Goal: Contribute content: Contribute content

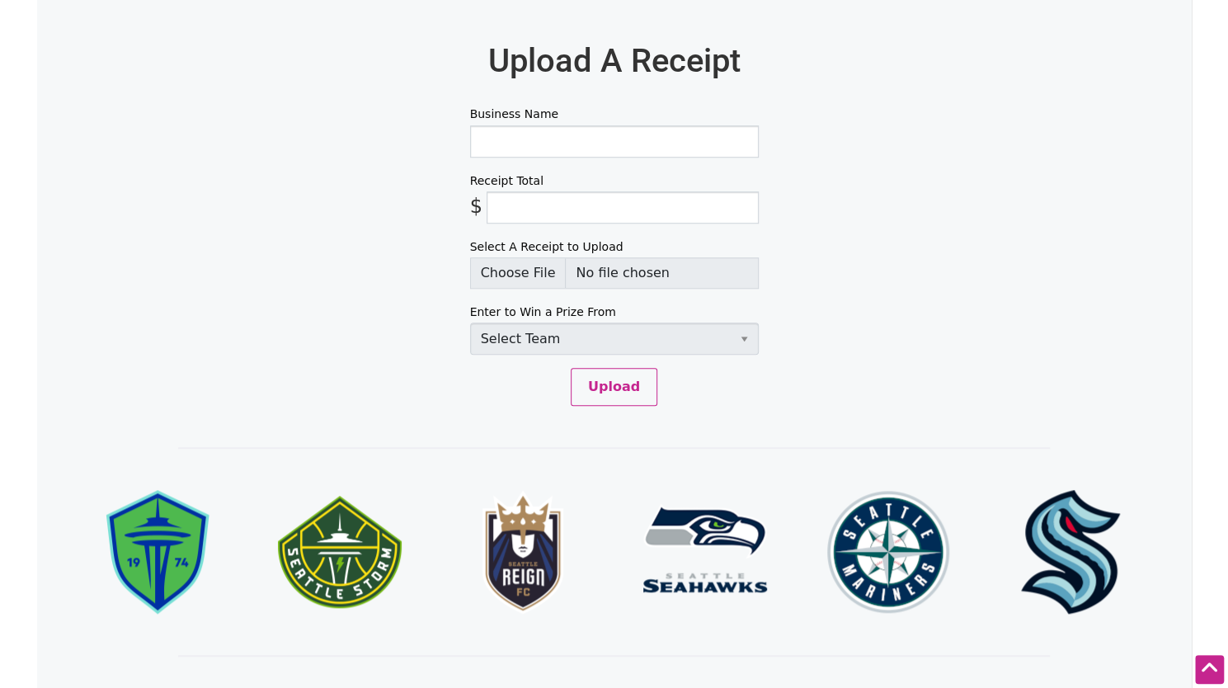
scroll to position [763, 0]
click at [556, 130] on input "Business Name" at bounding box center [614, 141] width 289 height 32
click at [597, 133] on input "Business Name" at bounding box center [614, 141] width 289 height 32
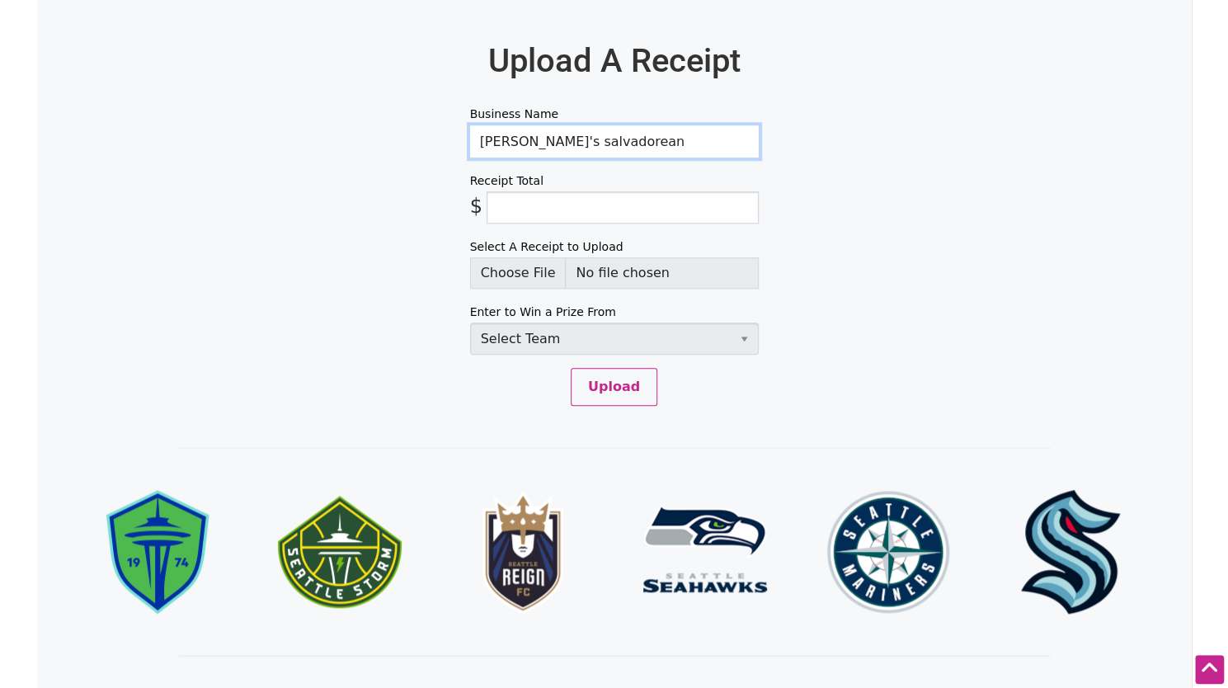
type input "Lily's salvadorean"
click at [521, 199] on input "Receipt Total" at bounding box center [622, 207] width 272 height 32
type input "5.52"
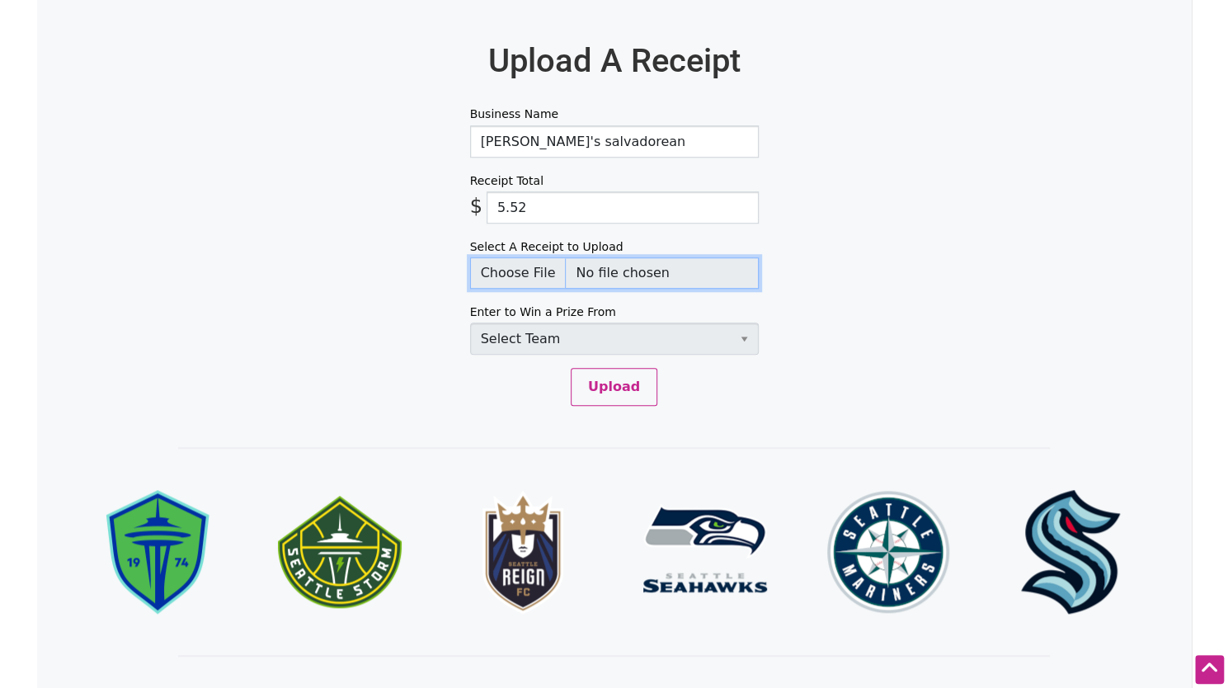
click at [519, 269] on input "Select A Receipt to Upload" at bounding box center [614, 272] width 289 height 31
type input "C:\fakepath\lilyssalvadorean.png"
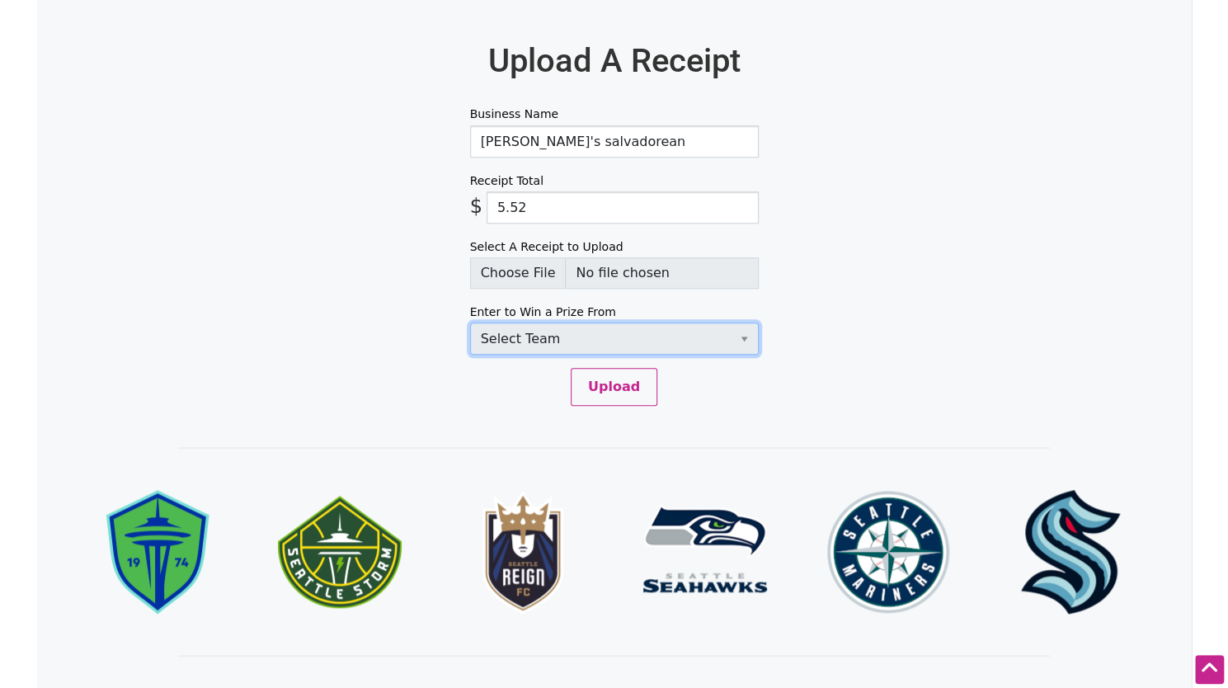
click at [678, 342] on select "Select Team Seattle Sounders FC Seattle Storm Seattle Reign Seattle Seahawks Se…" at bounding box center [614, 338] width 289 height 32
select select "SeattleStorm"
click at [470, 322] on select "Select Team Seattle Sounders FC Seattle Storm Seattle Reign Seattle Seahawks Se…" at bounding box center [614, 338] width 289 height 32
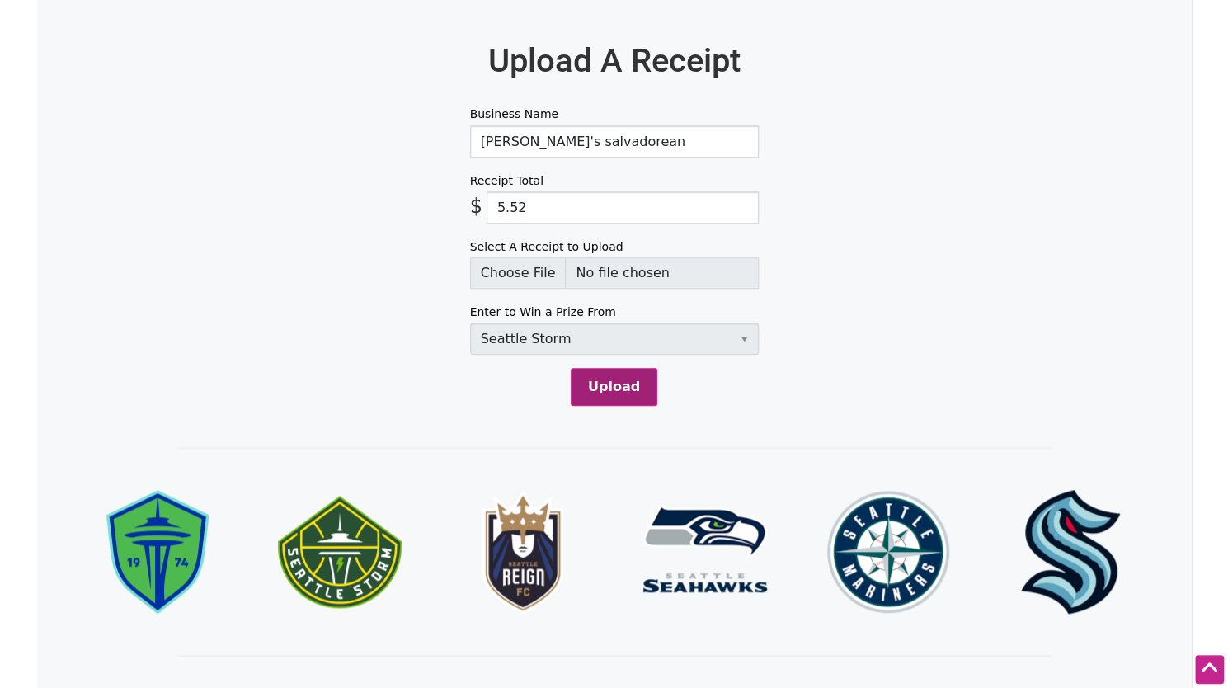
click at [608, 382] on button "Upload" at bounding box center [614, 387] width 87 height 38
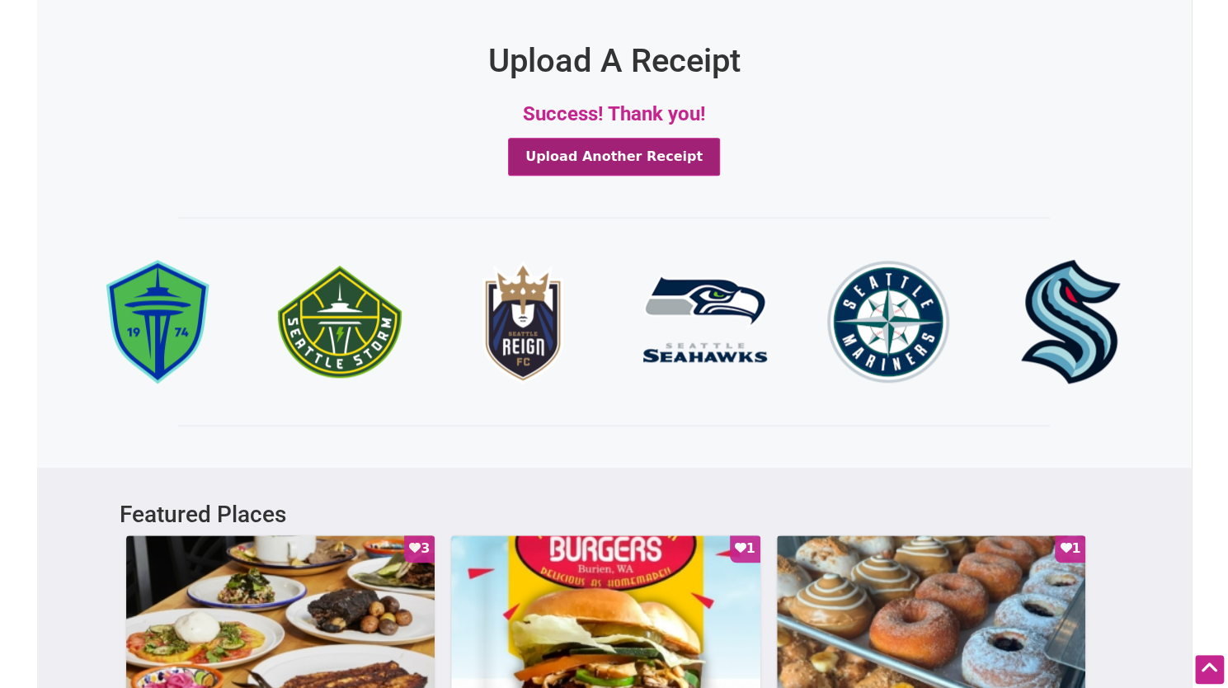
click at [646, 144] on button "Upload Another Receipt" at bounding box center [614, 157] width 212 height 38
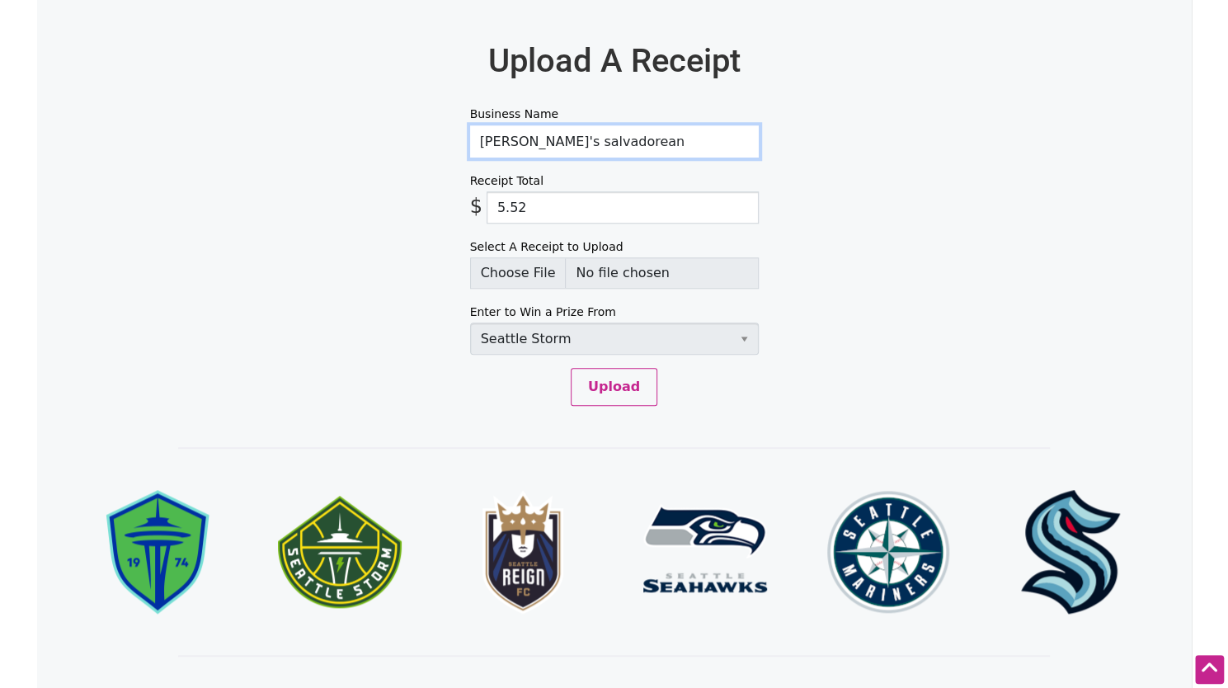
click at [597, 137] on input "Lily's salvadorean" at bounding box center [614, 141] width 289 height 32
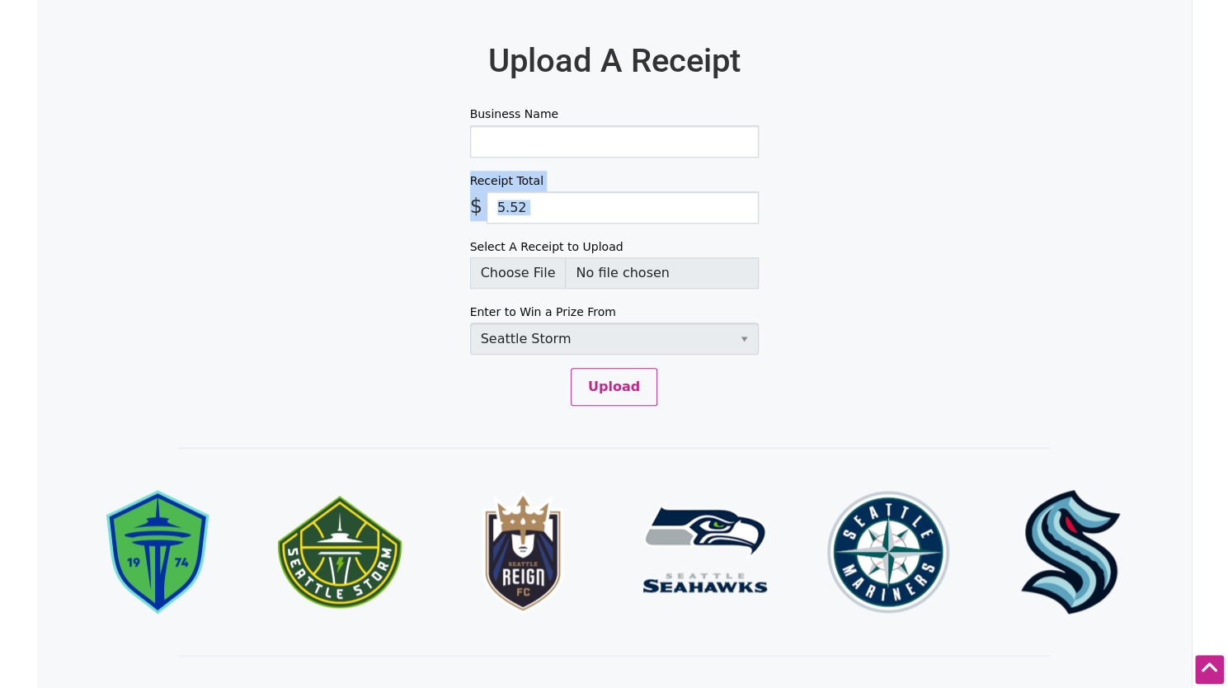
drag, startPoint x: 245, startPoint y: 242, endPoint x: 589, endPoint y: 138, distance: 359.9
click at [589, 138] on input "Business Name" at bounding box center [614, 141] width 289 height 32
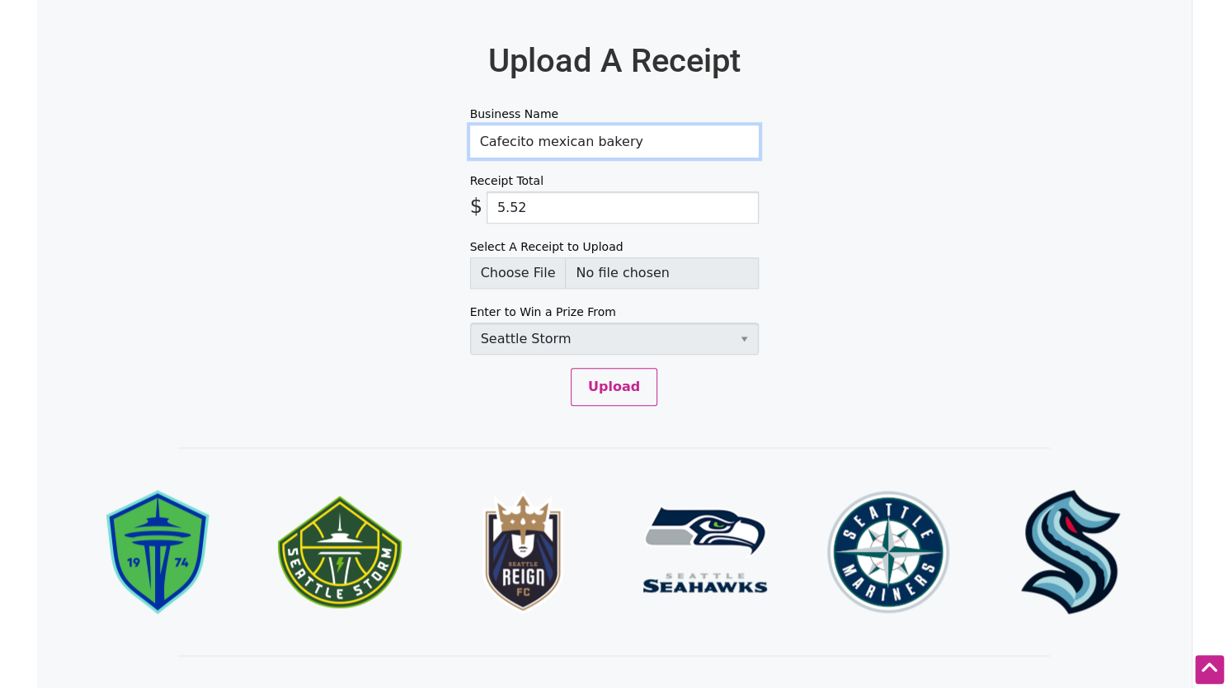
type input "Cafecito mexican bakery"
click at [636, 207] on input "5.52" at bounding box center [622, 207] width 272 height 32
type input "6.62"
click at [539, 265] on input "Select A Receipt to Upload" at bounding box center [614, 272] width 289 height 31
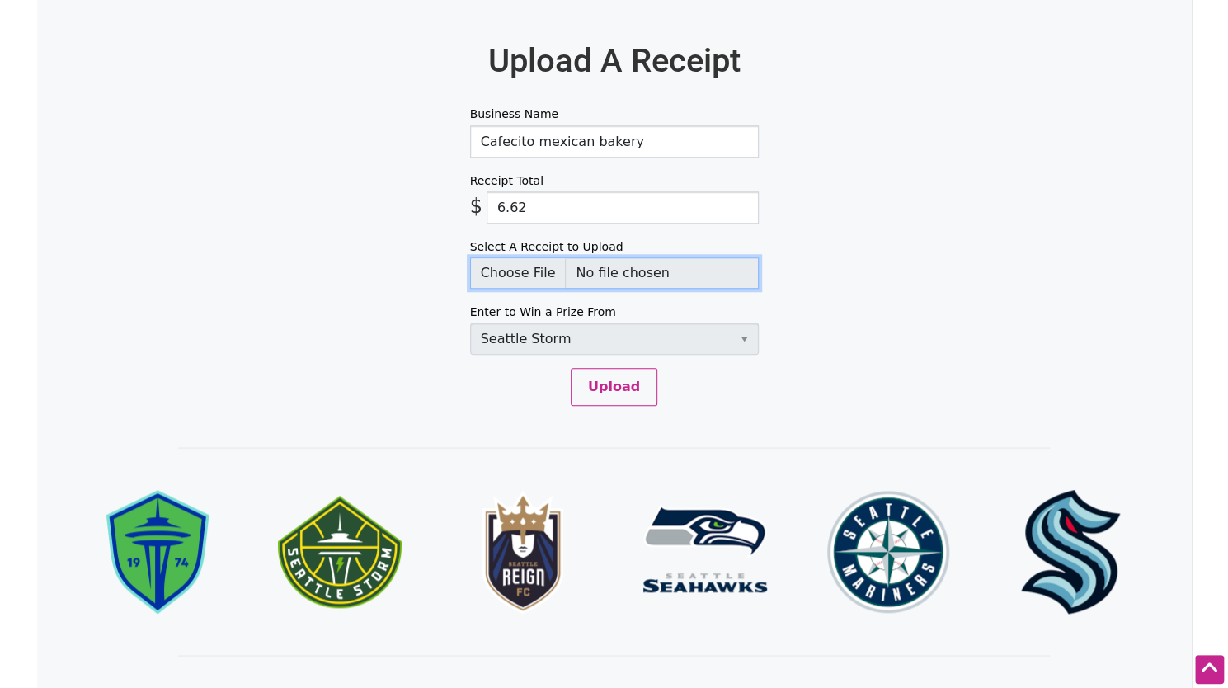
type input "C:\fakepath\cafecito.png"
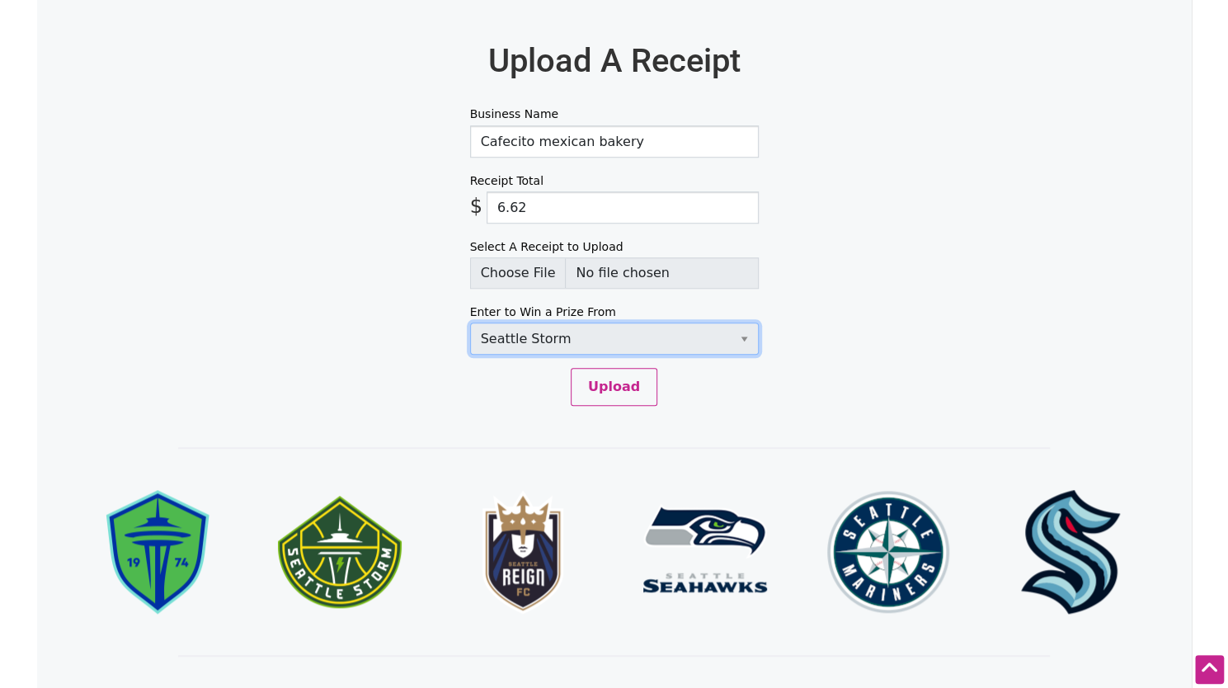
click at [548, 336] on select "Select Team Seattle Sounders FC Seattle Storm Seattle Reign Seattle Seahawks Se…" at bounding box center [614, 338] width 289 height 32
select select "SeattleKraken"
click at [470, 322] on select "Select Team Seattle Sounders FC Seattle Storm Seattle Reign Seattle Seahawks Se…" at bounding box center [614, 338] width 289 height 32
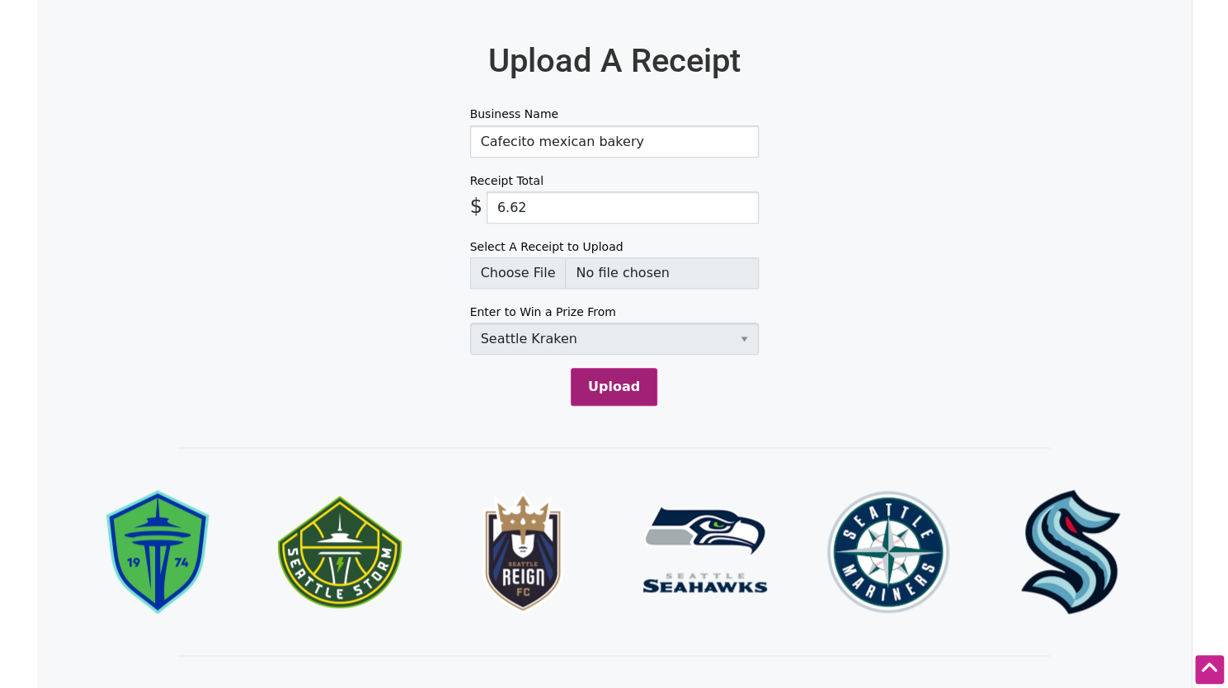
click at [621, 382] on button "Upload" at bounding box center [614, 387] width 87 height 38
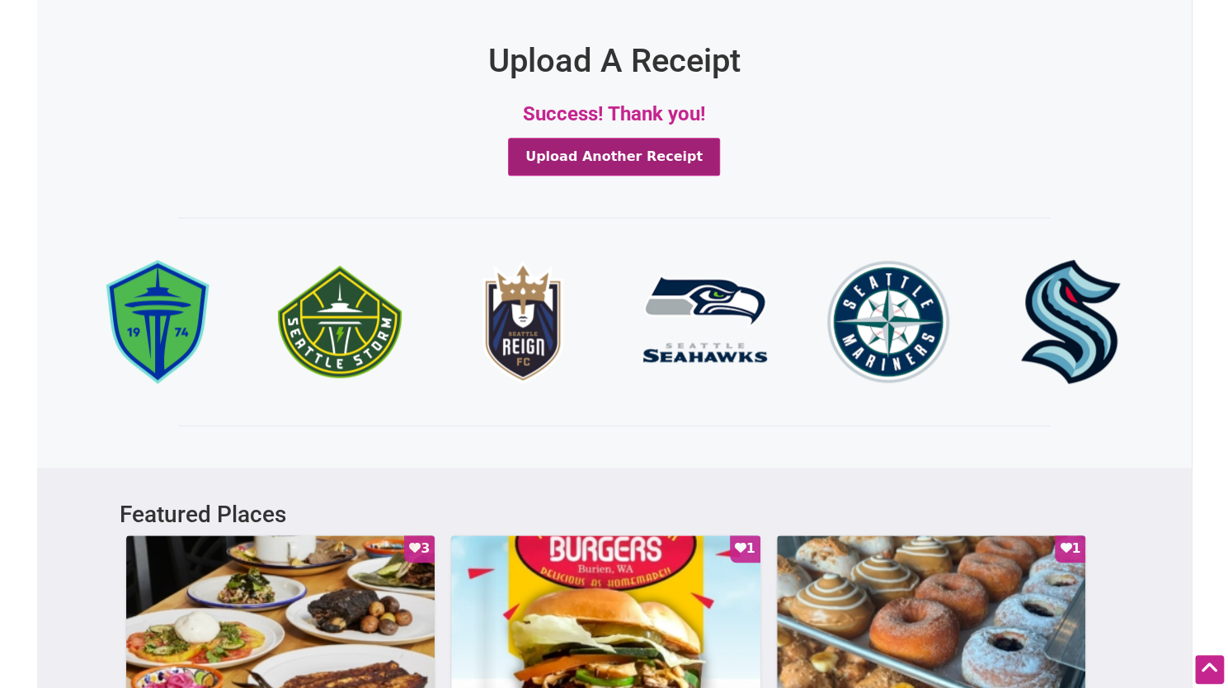
click at [620, 157] on button "Upload Another Receipt" at bounding box center [614, 157] width 212 height 38
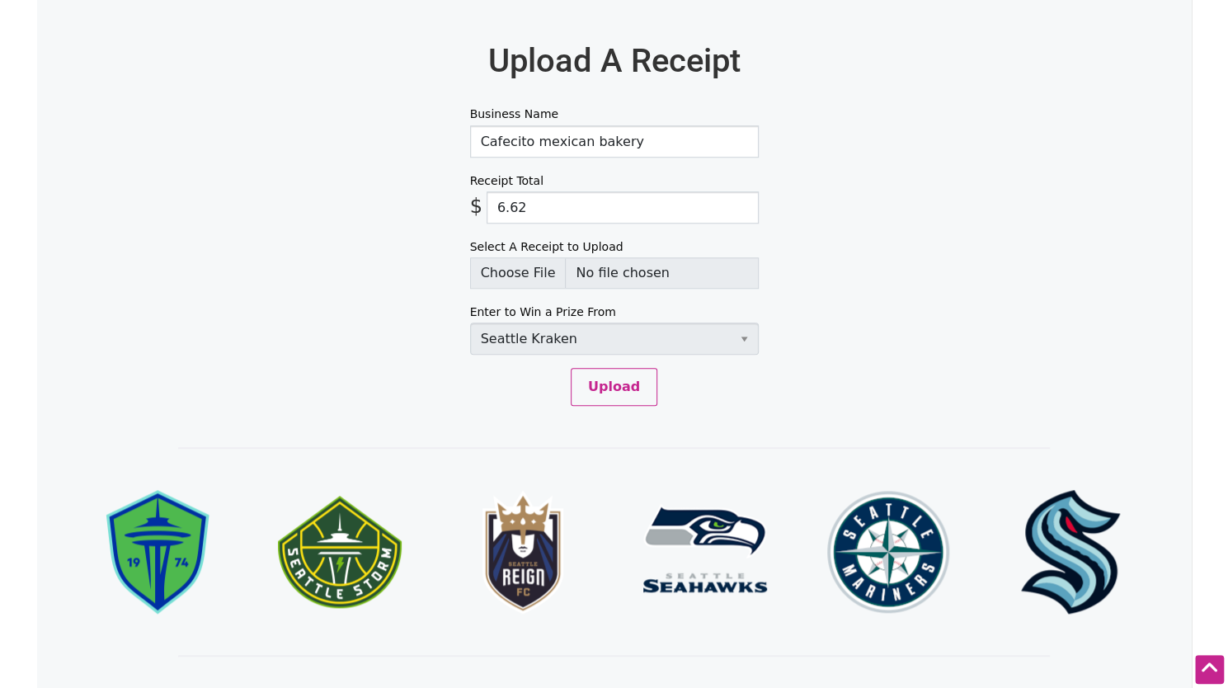
click at [567, 133] on input "Business Name" at bounding box center [614, 141] width 289 height 32
type input "Cafe calaveras"
click at [587, 211] on input "6.62" at bounding box center [622, 207] width 272 height 32
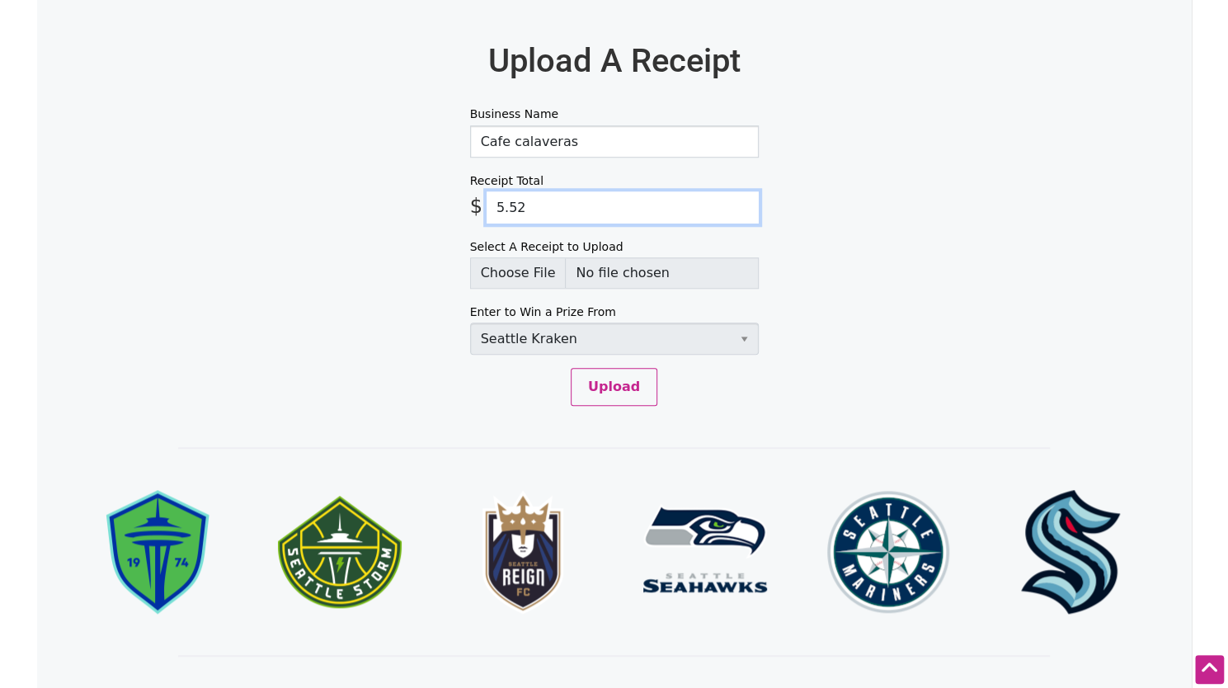
type input "5.52"
click at [528, 266] on input "Select A Receipt to Upload" at bounding box center [614, 272] width 289 height 31
type input "C:\fakepath\calaveras.png"
click at [586, 330] on select "Select Team Seattle Sounders FC Seattle Storm Seattle Reign Seattle Seahawks Se…" at bounding box center [614, 338] width 289 height 32
select select "SeattleKraken"
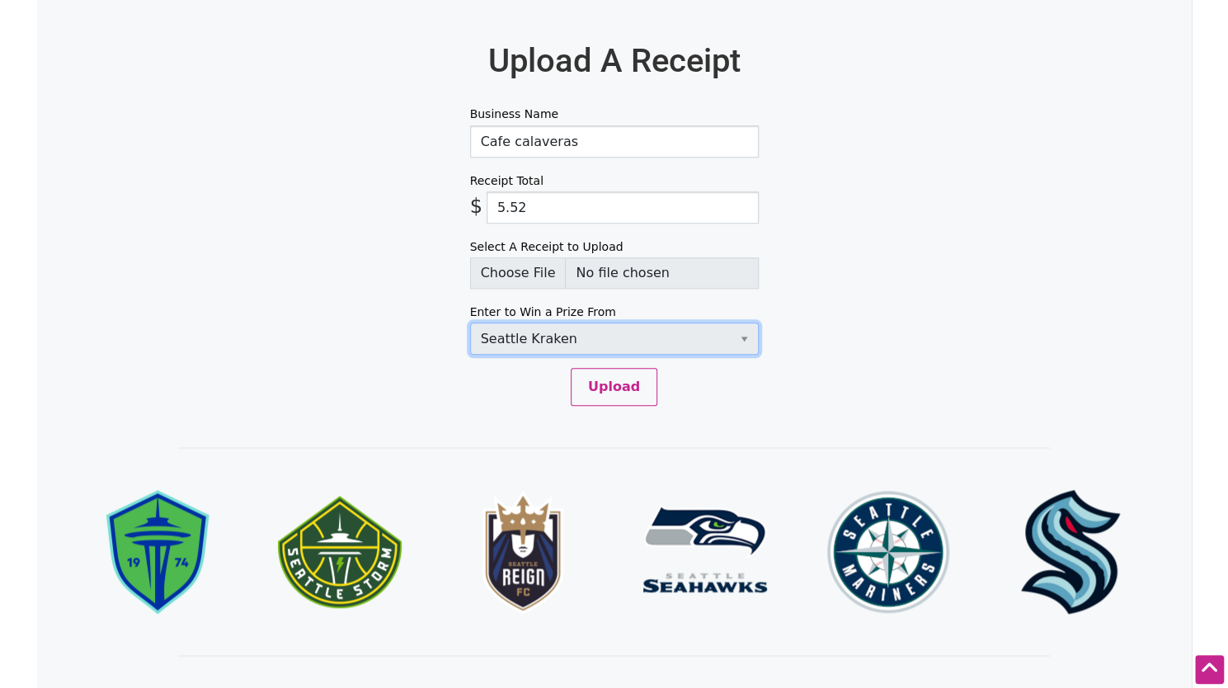
click at [470, 322] on select "Select Team Seattle Sounders FC Seattle Storm Seattle Reign Seattle Seahawks Se…" at bounding box center [614, 338] width 289 height 32
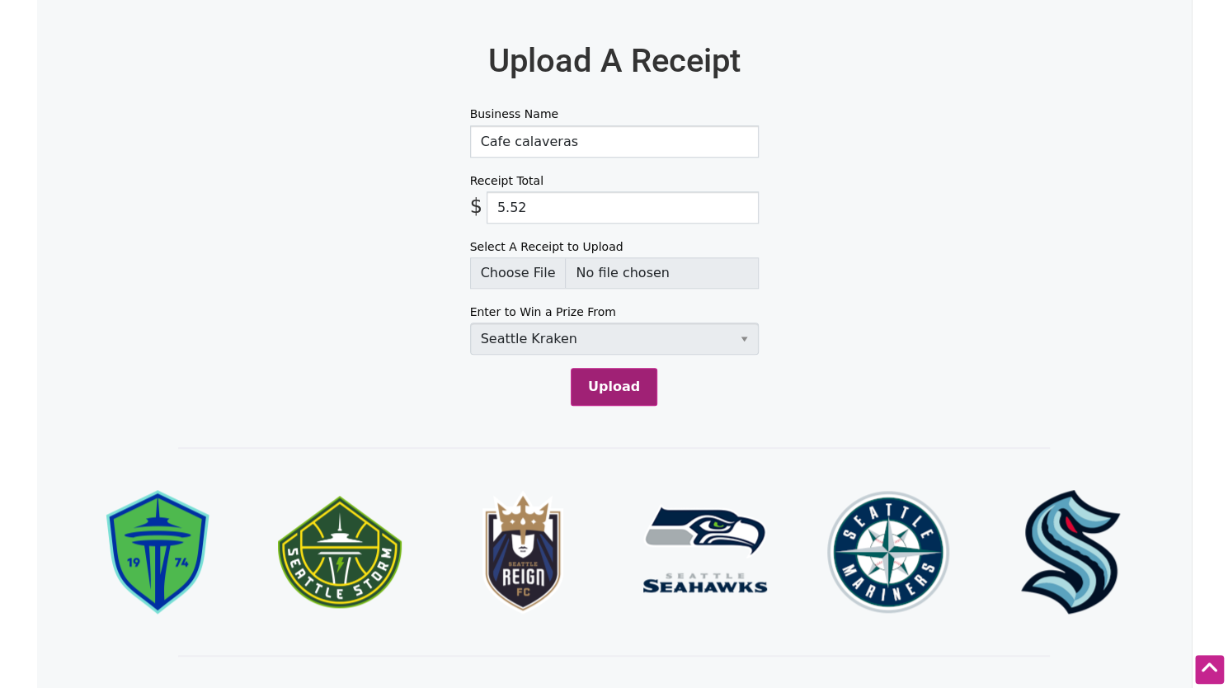
click at [617, 395] on button "Upload" at bounding box center [614, 387] width 87 height 38
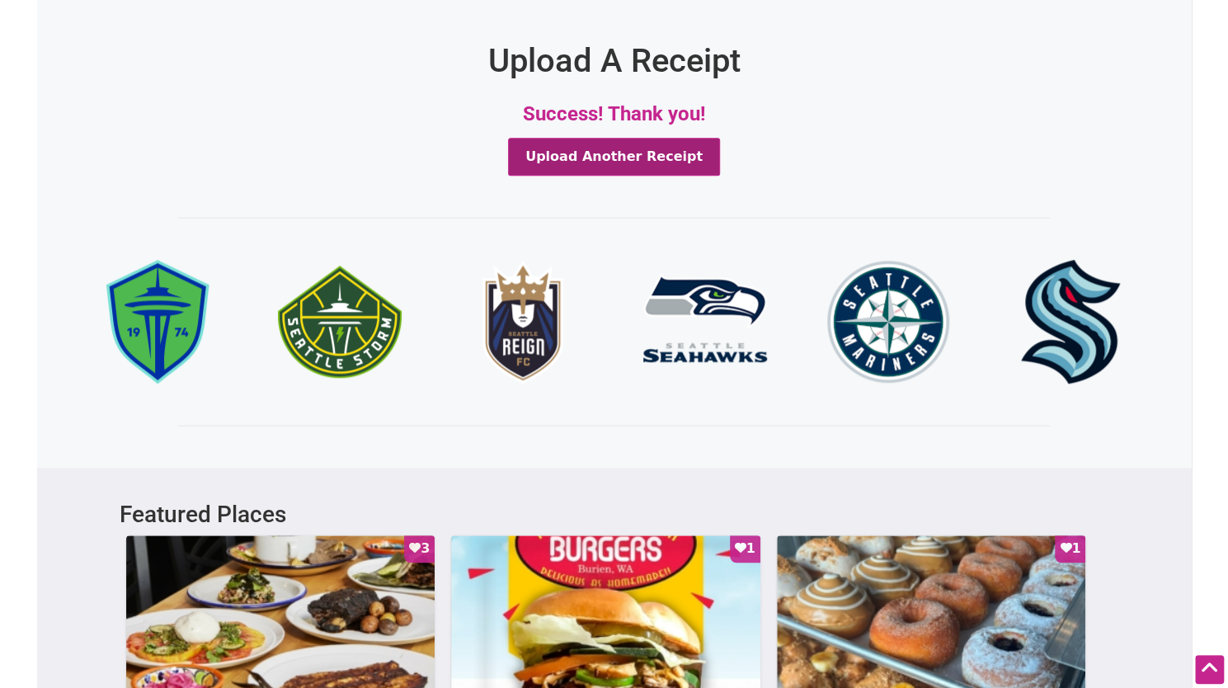
click at [641, 163] on button "Upload Another Receipt" at bounding box center [614, 157] width 212 height 38
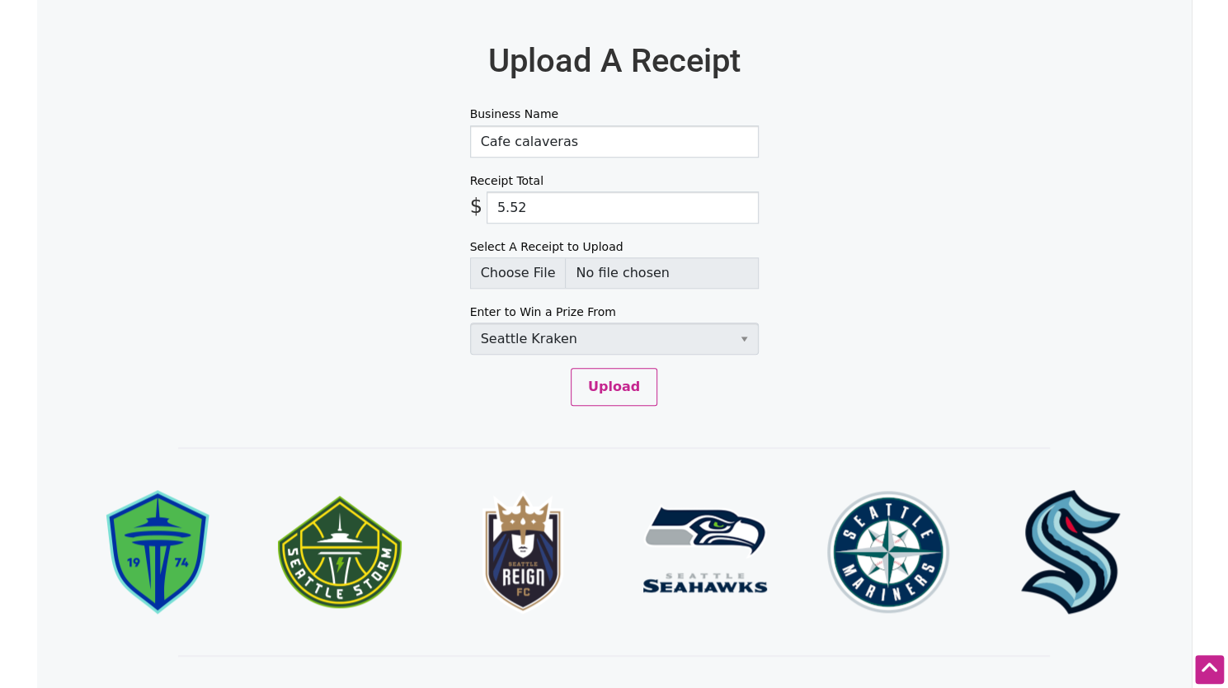
click at [519, 135] on input "Business Name" at bounding box center [614, 141] width 289 height 32
type input "La esperanza mercado"
click at [592, 209] on input "5.52" at bounding box center [622, 207] width 272 height 32
type input "1.99"
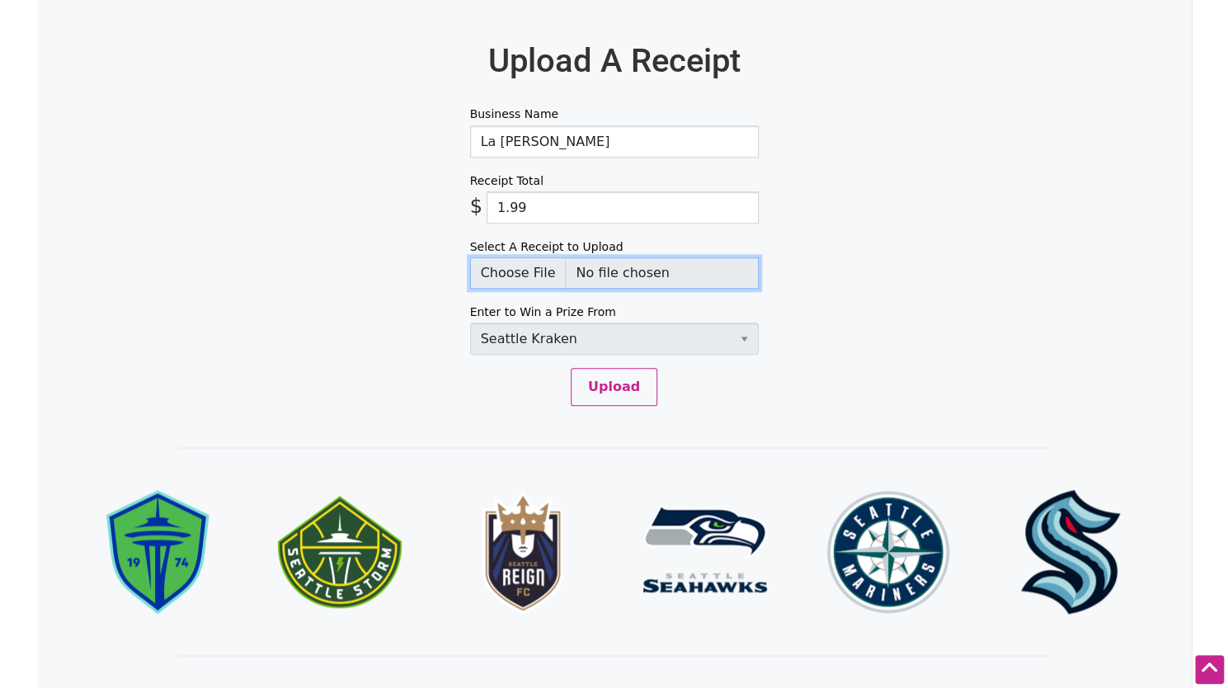
click at [538, 261] on input "Select A Receipt to Upload" at bounding box center [614, 272] width 289 height 31
type input "C:\fakepath\esperanza_mercado.png"
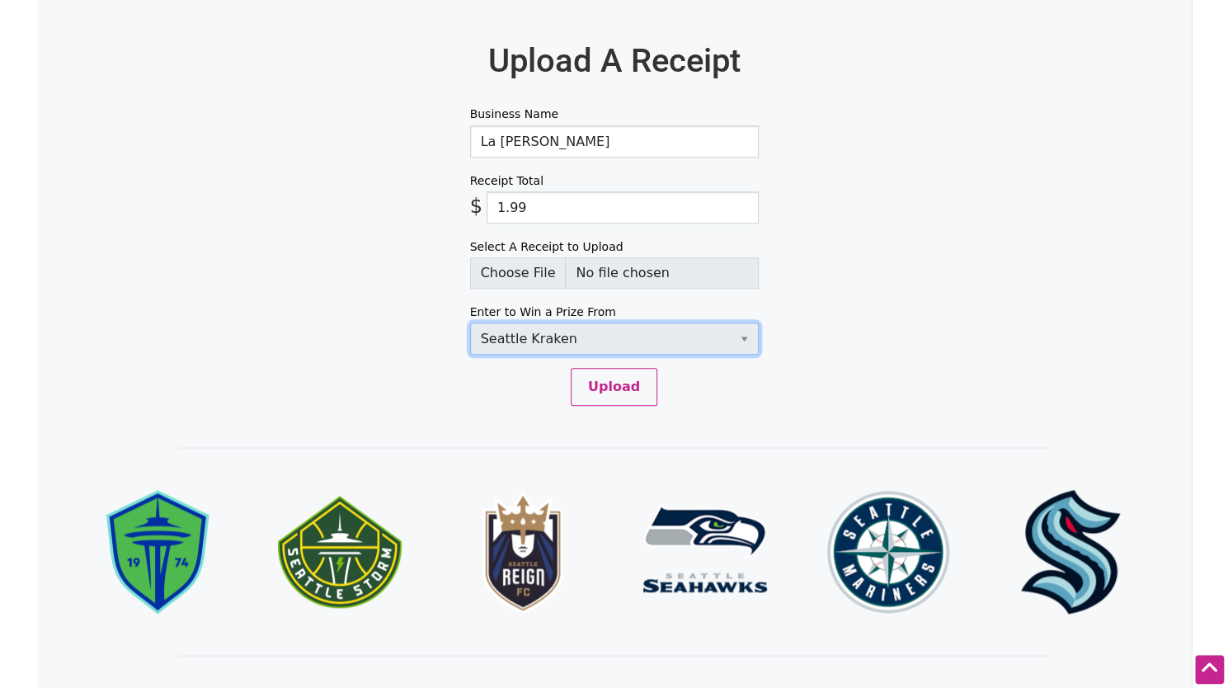
click at [554, 336] on select "Select Team Seattle Sounders FC Seattle Storm Seattle Reign Seattle Seahawks Se…" at bounding box center [614, 338] width 289 height 32
select select "SeattleStorm"
click at [470, 322] on select "Select Team Seattle Sounders FC Seattle Storm Seattle Reign Seattle Seahawks Se…" at bounding box center [614, 338] width 289 height 32
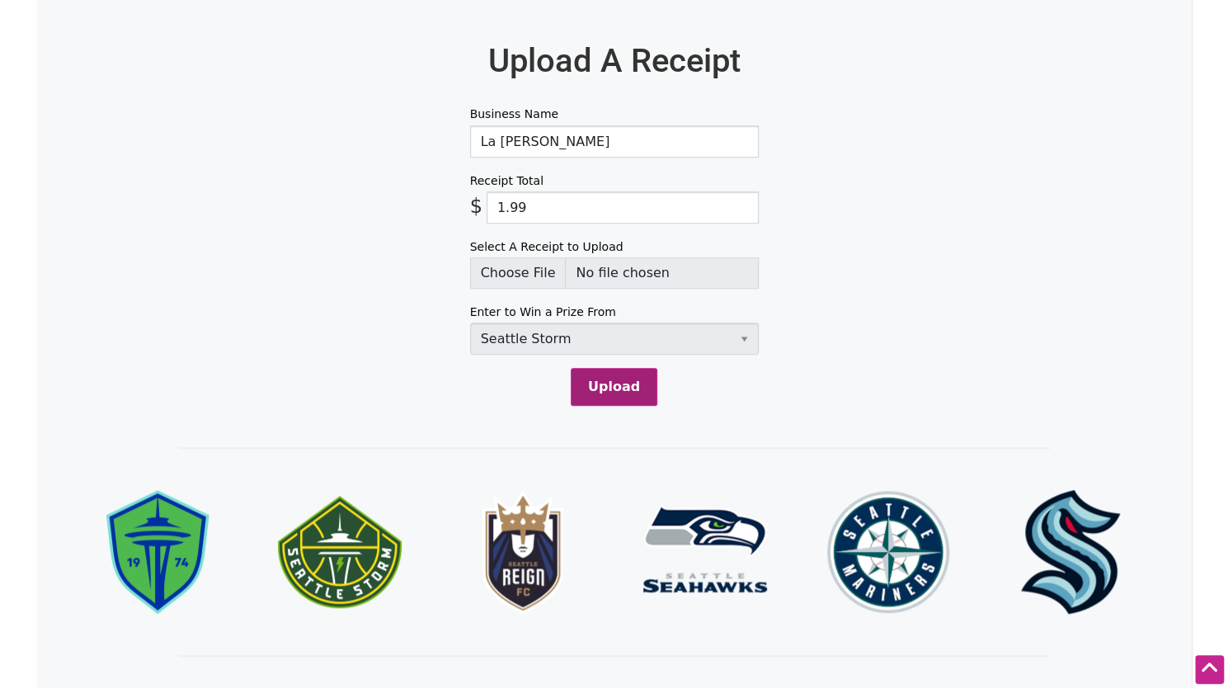
click at [599, 387] on button "Upload" at bounding box center [614, 387] width 87 height 38
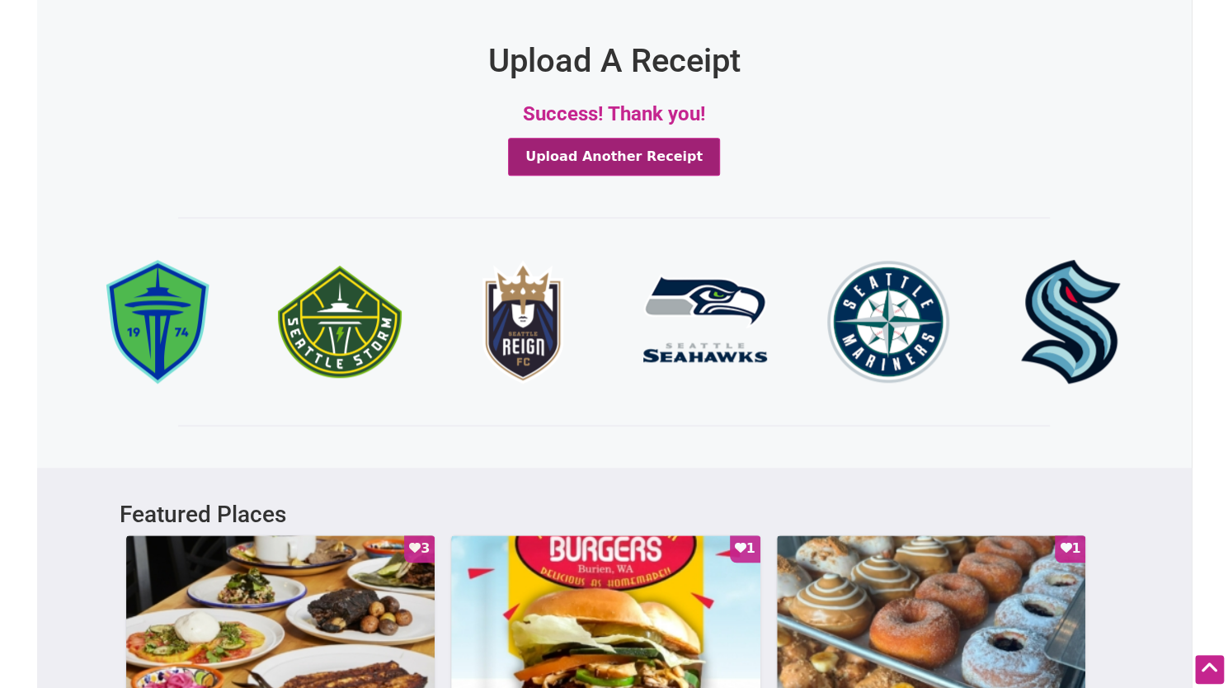
click at [618, 161] on button "Upload Another Receipt" at bounding box center [614, 157] width 212 height 38
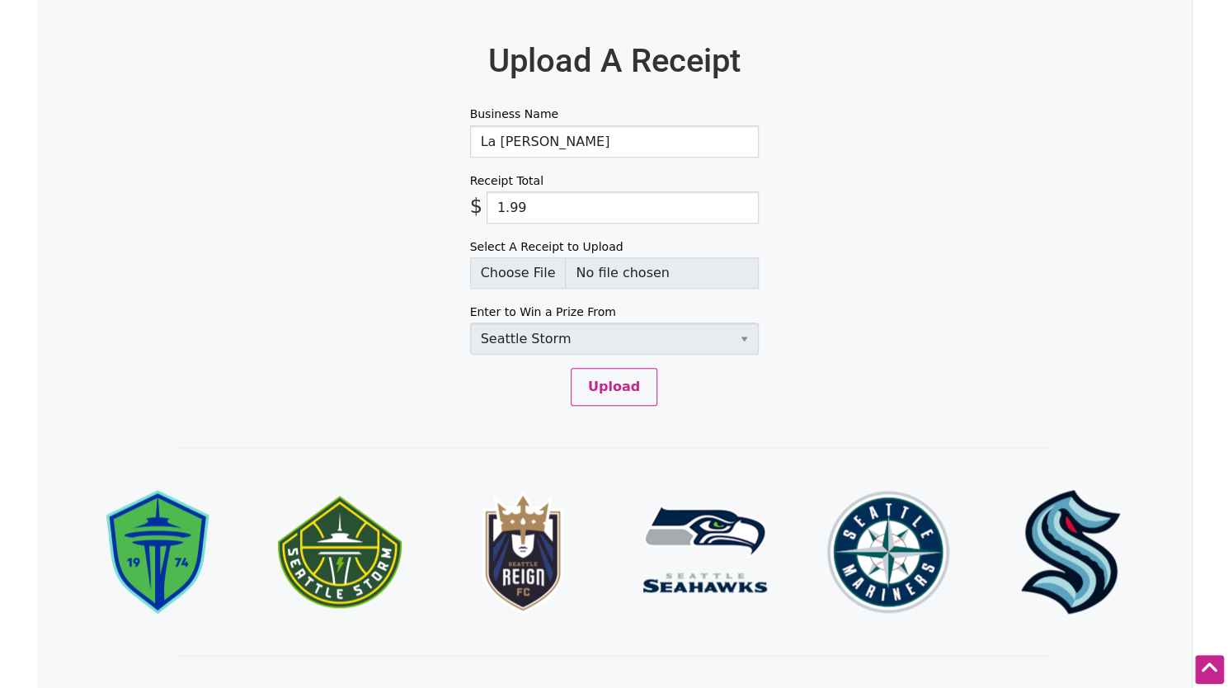
click at [602, 138] on input "La esperanza mercado" at bounding box center [614, 141] width 289 height 32
paste input "Salvadorean Bakery and Restaurant"
type input "Salvadorean Bakery and Restaurant"
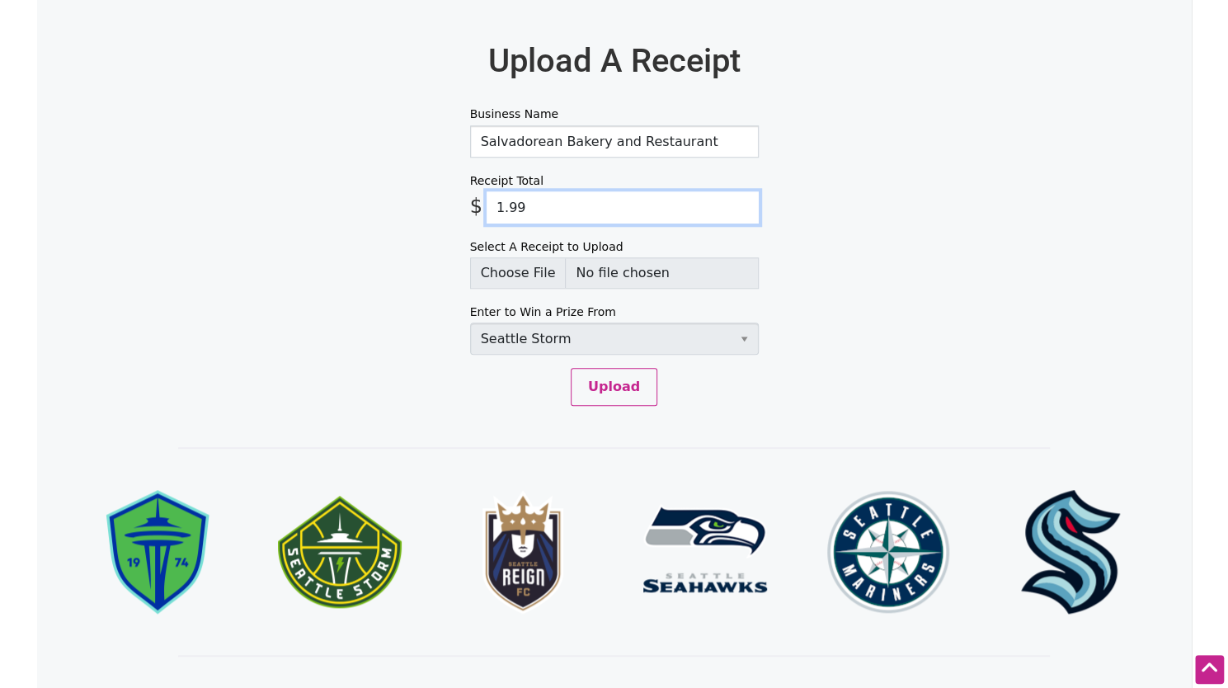
click at [566, 199] on input "1.99" at bounding box center [622, 207] width 272 height 32
type input "6"
type input "5.78"
click at [515, 279] on input "Select A Receipt to Upload" at bounding box center [614, 272] width 289 height 31
type input "C:\fakepath\salvadorean.jpg"
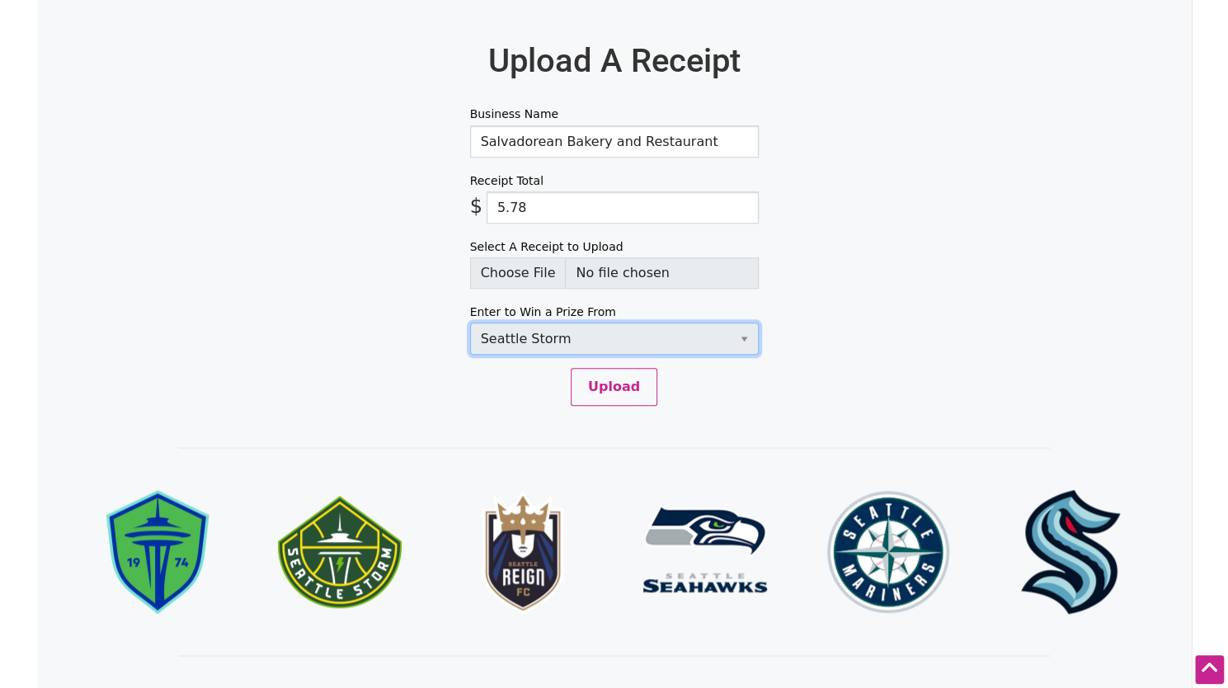
click at [519, 329] on select "Select Team Seattle Sounders FC Seattle Storm Seattle Reign Seattle Seahawks Se…" at bounding box center [614, 338] width 289 height 32
select select "SeattleKraken"
click at [470, 322] on select "Select Team Seattle Sounders FC Seattle Storm Seattle Reign Seattle Seahawks Se…" at bounding box center [614, 338] width 289 height 32
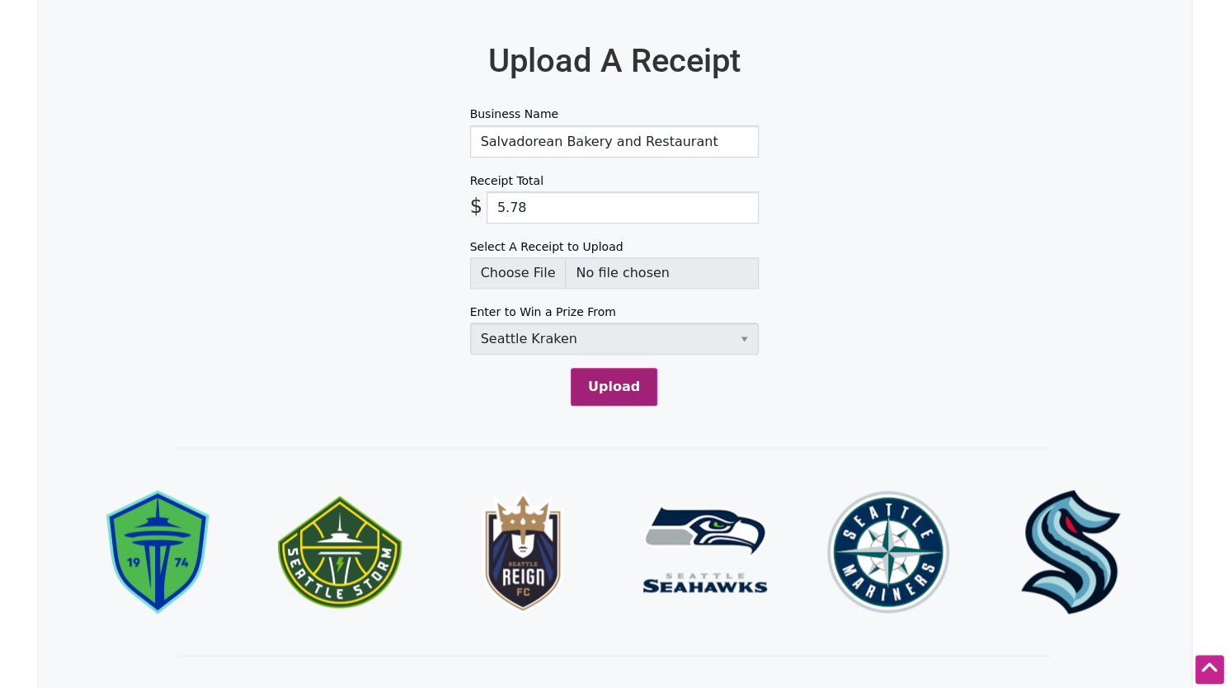
click at [608, 387] on button "Upload" at bounding box center [614, 387] width 87 height 38
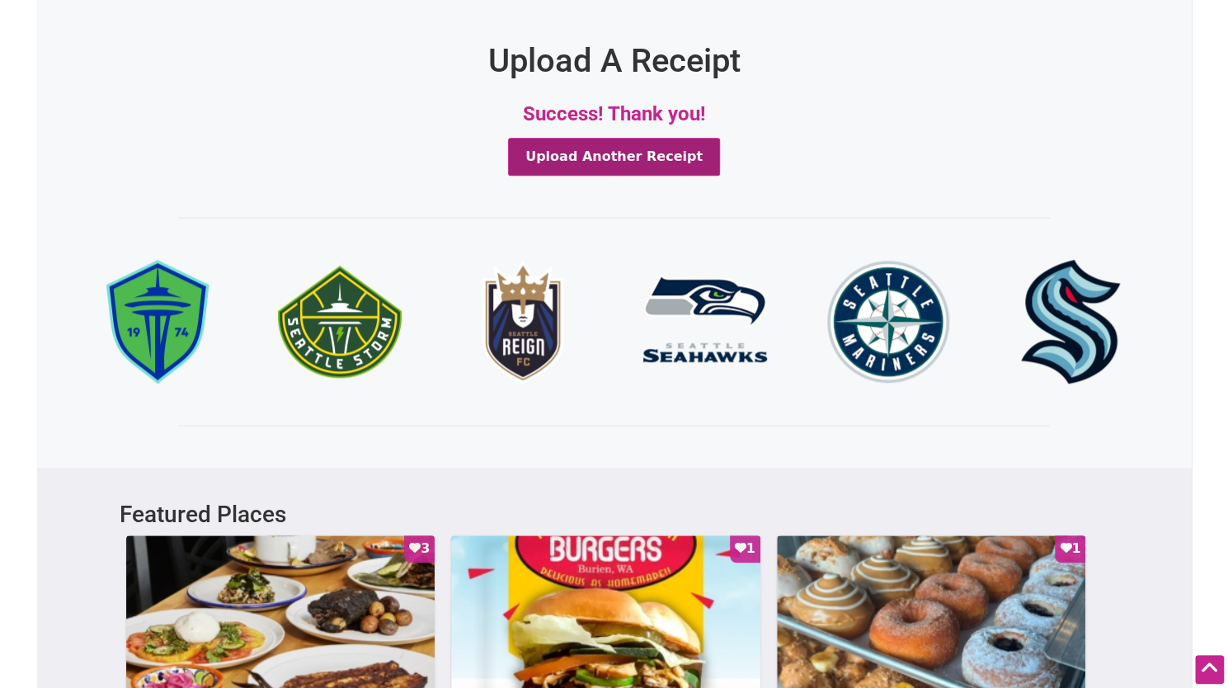
click at [678, 153] on button "Upload Another Receipt" at bounding box center [614, 157] width 212 height 38
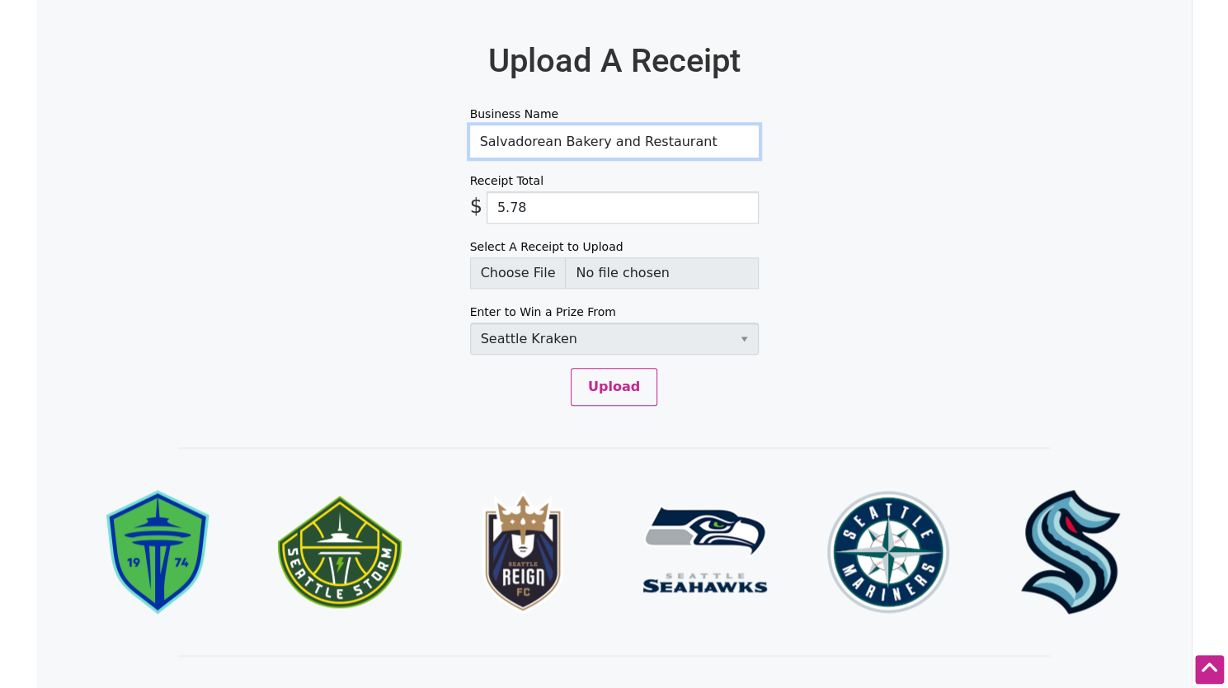
click at [653, 148] on input "Salvadorean Bakery and Restaurant" at bounding box center [614, 141] width 289 height 32
type input "La peruanita"
click at [615, 210] on input "5.78" at bounding box center [622, 207] width 272 height 32
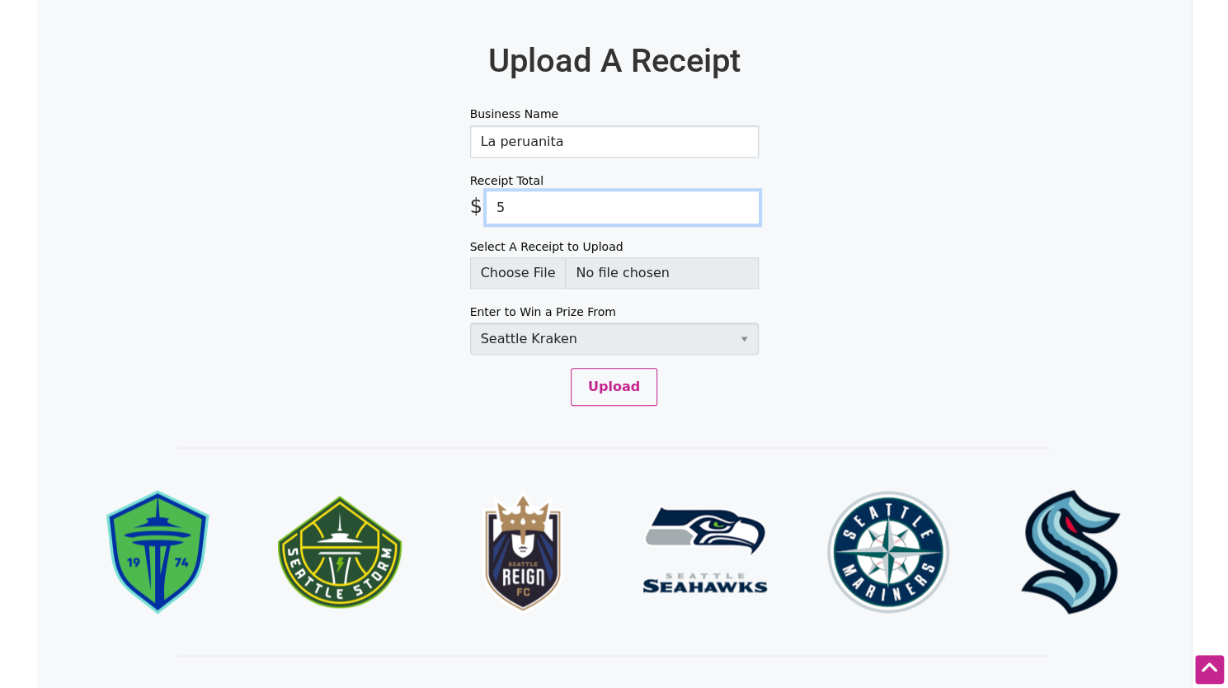
type input "5"
click at [516, 264] on input "Select A Receipt to Upload" at bounding box center [614, 272] width 289 height 31
type input "C:\fakepath\peruanita_submit.png"
click at [542, 332] on select "Select Team Seattle Sounders FC Seattle Storm Seattle Reign Seattle Seahawks Se…" at bounding box center [614, 338] width 289 height 32
select select "SeattleStorm"
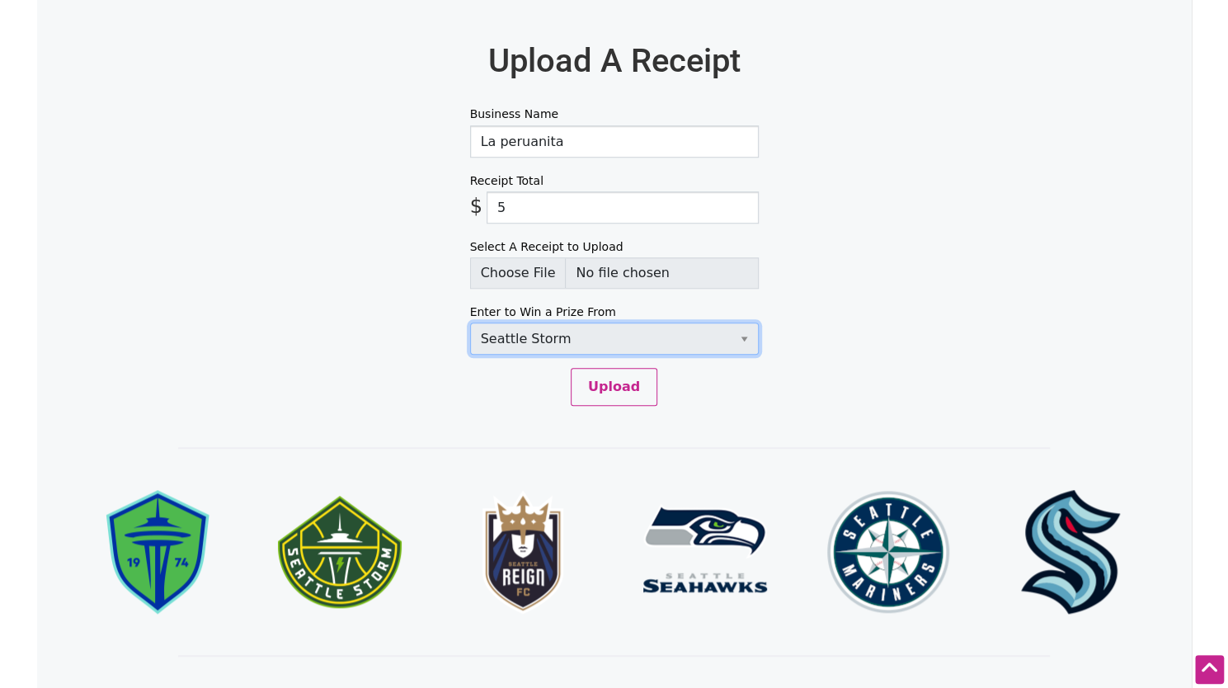
click at [470, 322] on select "Select Team Seattle Sounders FC Seattle Storm Seattle Reign Seattle Seahawks Se…" at bounding box center [614, 338] width 289 height 32
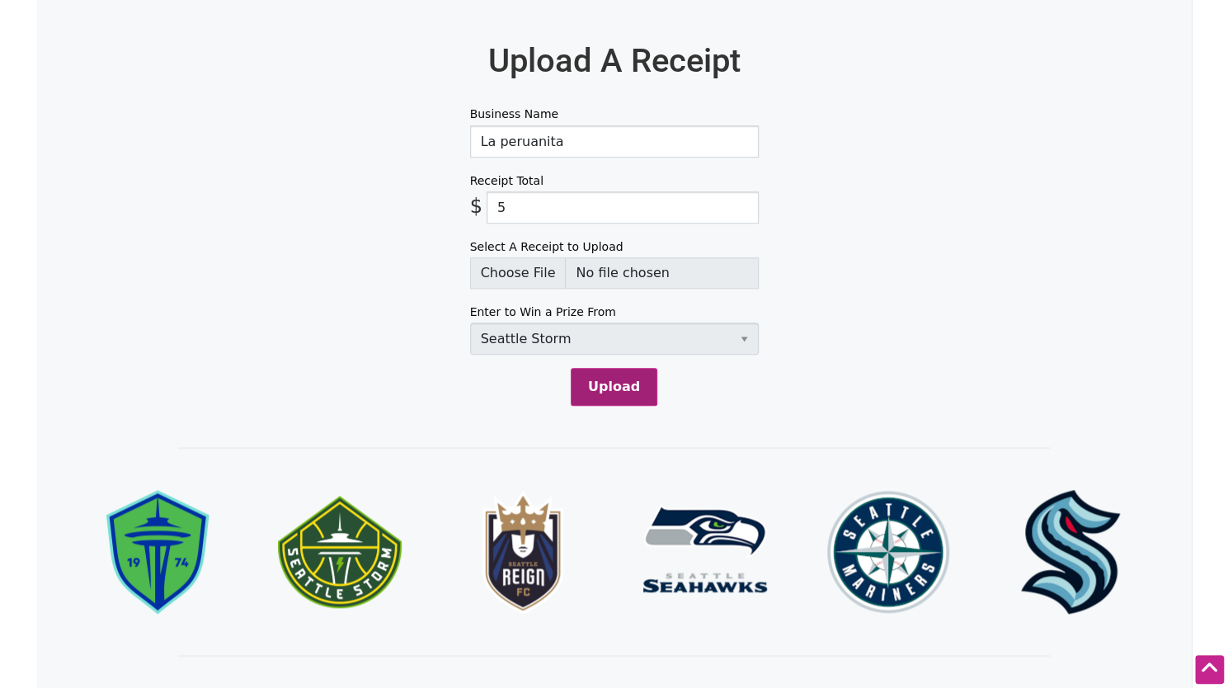
click at [603, 384] on button "Upload" at bounding box center [614, 387] width 87 height 38
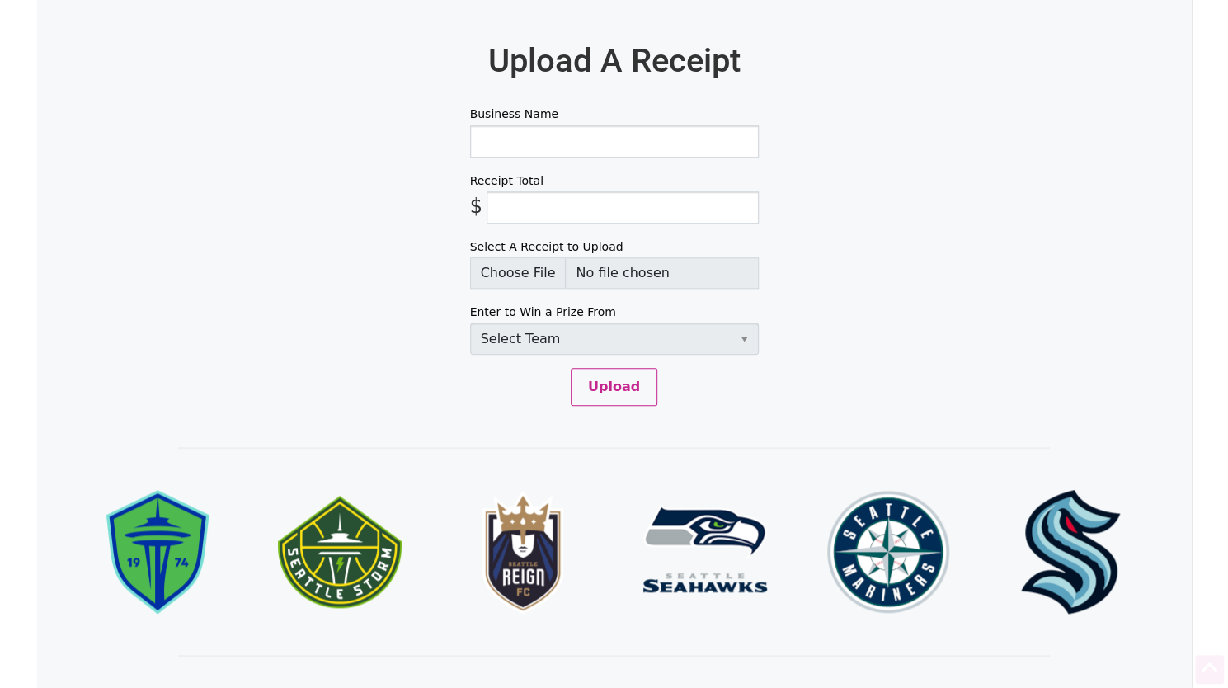
scroll to position [763, 0]
click at [592, 134] on input "Business Name" at bounding box center [614, 141] width 289 height 32
type input "La peruanita"
click at [600, 196] on input "Receipt Total" at bounding box center [622, 207] width 272 height 32
type input "5"
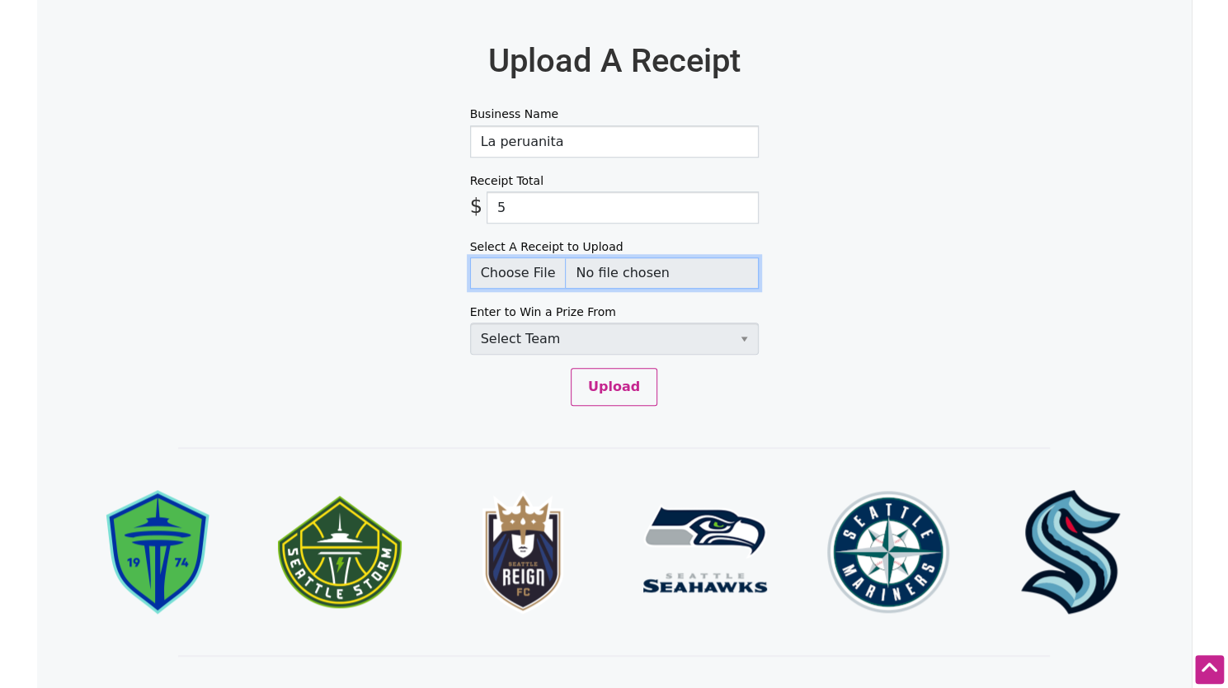
click at [530, 270] on input "Select A Receipt to Upload" at bounding box center [614, 272] width 289 height 31
type input "C:\fakepath\peruanita_submit.png"
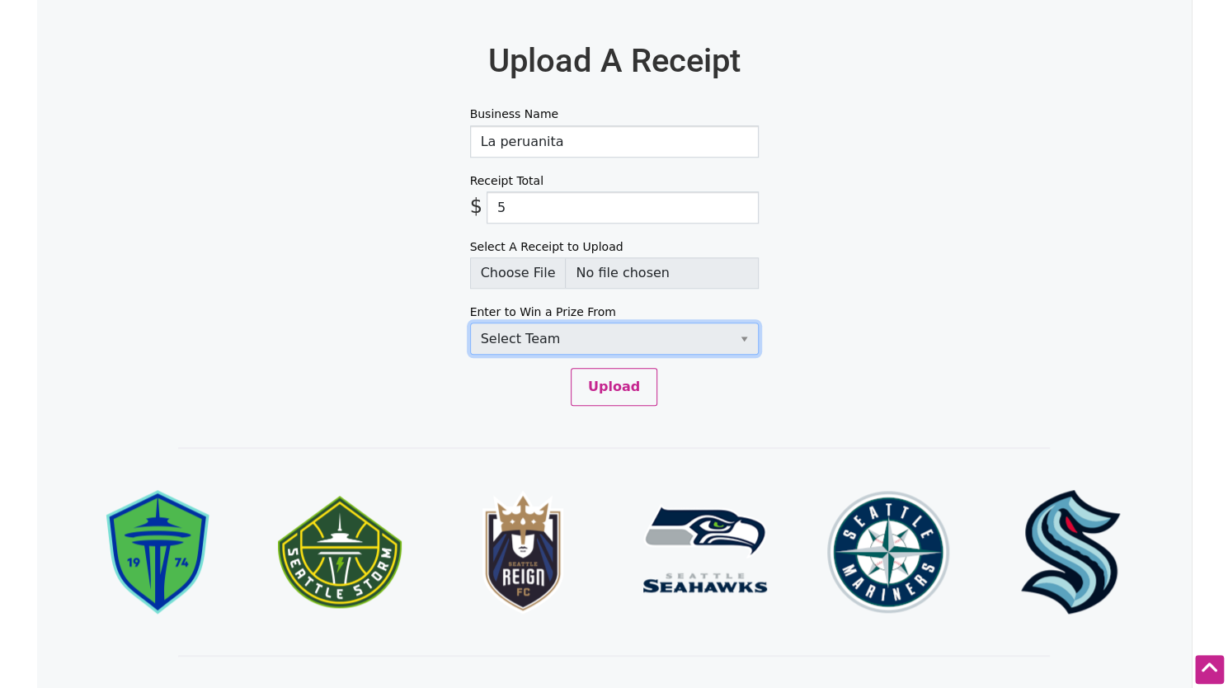
click at [534, 338] on select "Select Team Seattle Sounders FC Seattle Storm Seattle Reign Seattle Seahawks Se…" at bounding box center [614, 338] width 289 height 32
select select "SeattleStorm"
click at [470, 322] on select "Select Team Seattle Sounders FC Seattle Storm Seattle Reign Seattle Seahawks Se…" at bounding box center [614, 338] width 289 height 32
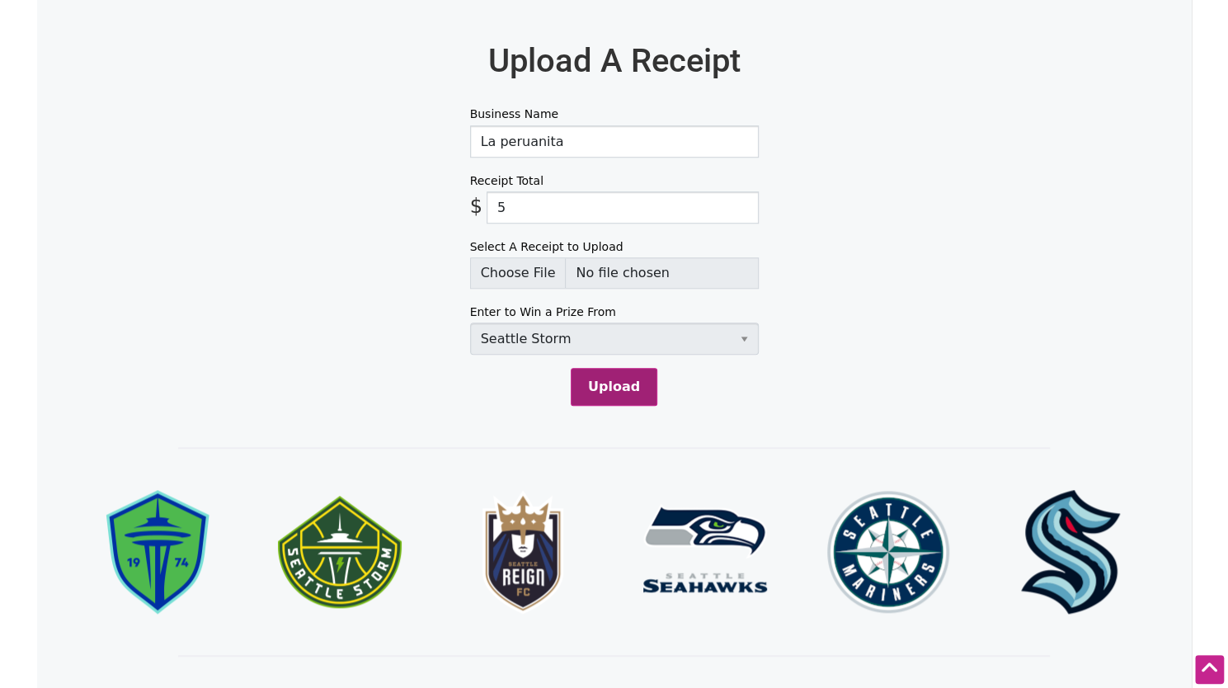
click at [607, 387] on button "Upload" at bounding box center [614, 387] width 87 height 38
